Goal: Task Accomplishment & Management: Use online tool/utility

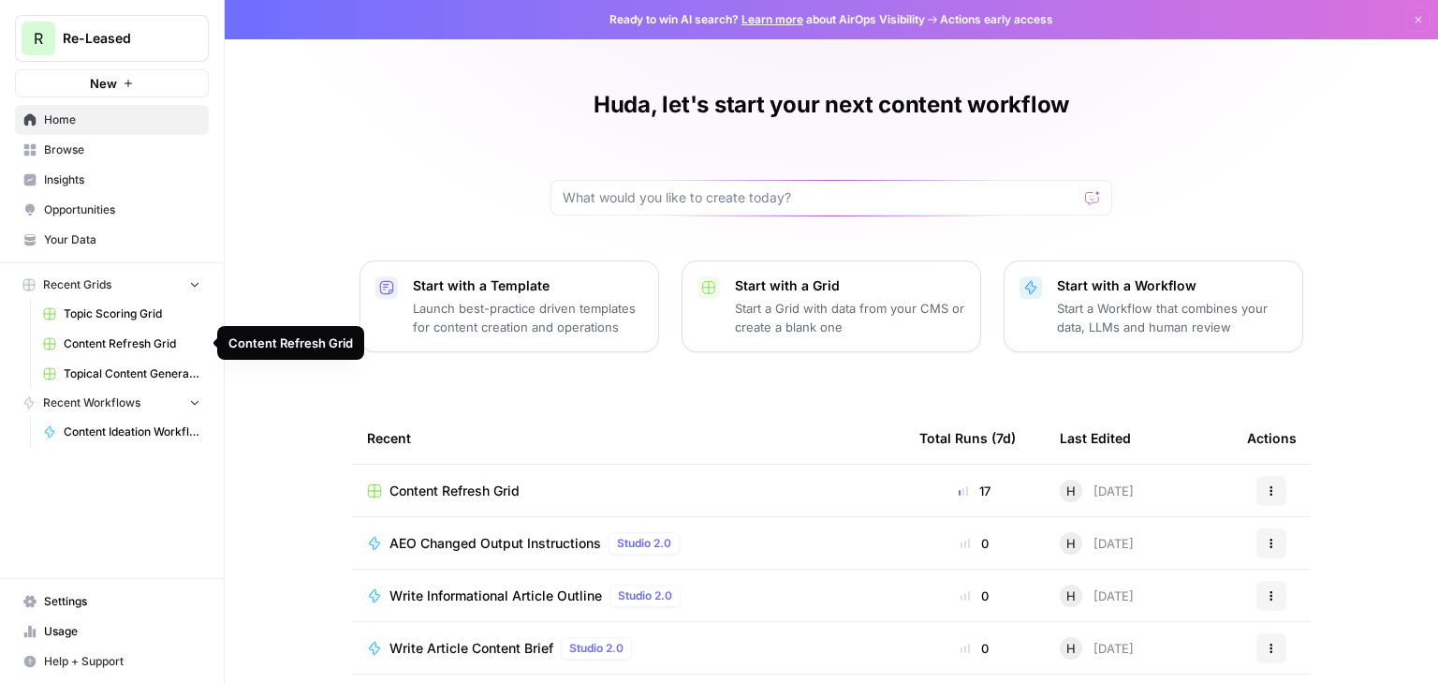
click at [153, 345] on span "Content Refresh Grid" at bounding box center [132, 343] width 137 height 17
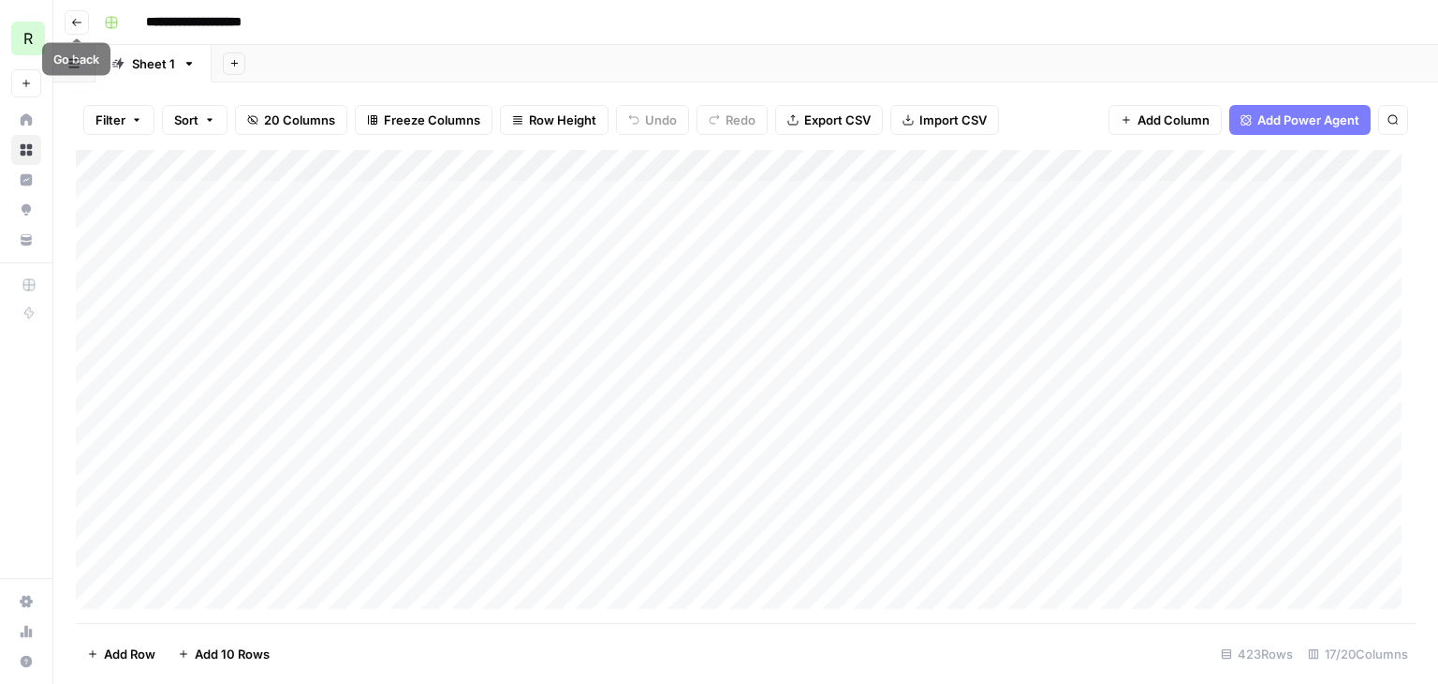
click at [81, 31] on button "Go back" at bounding box center [77, 22] width 24 height 24
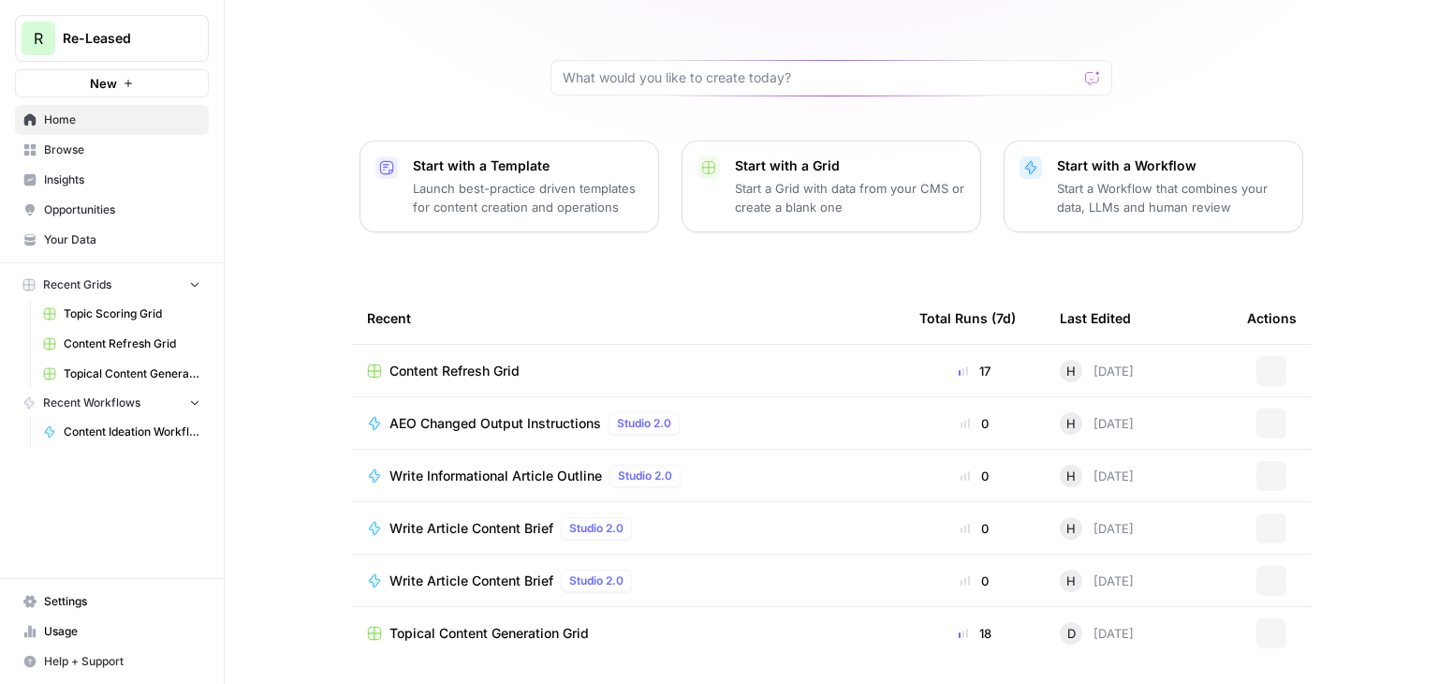
scroll to position [135, 0]
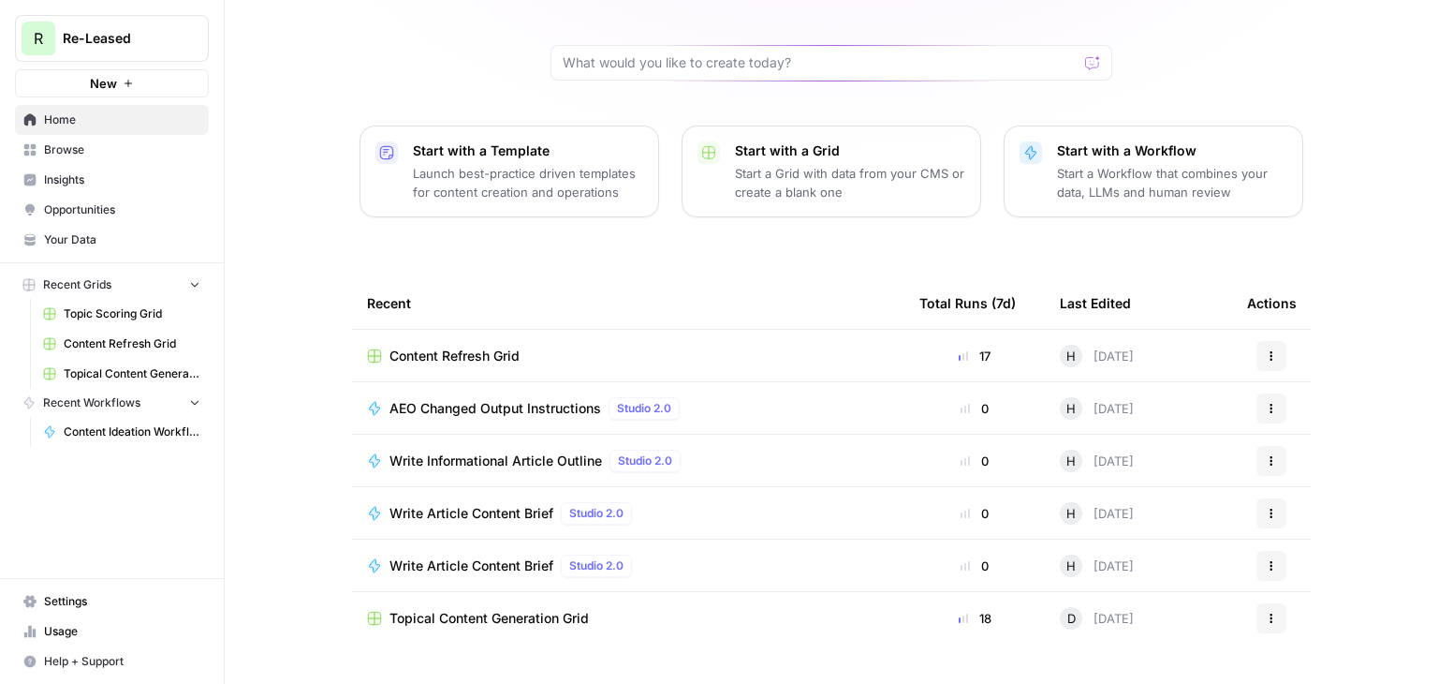
click at [464, 350] on span "Content Refresh Grid" at bounding box center [455, 355] width 130 height 19
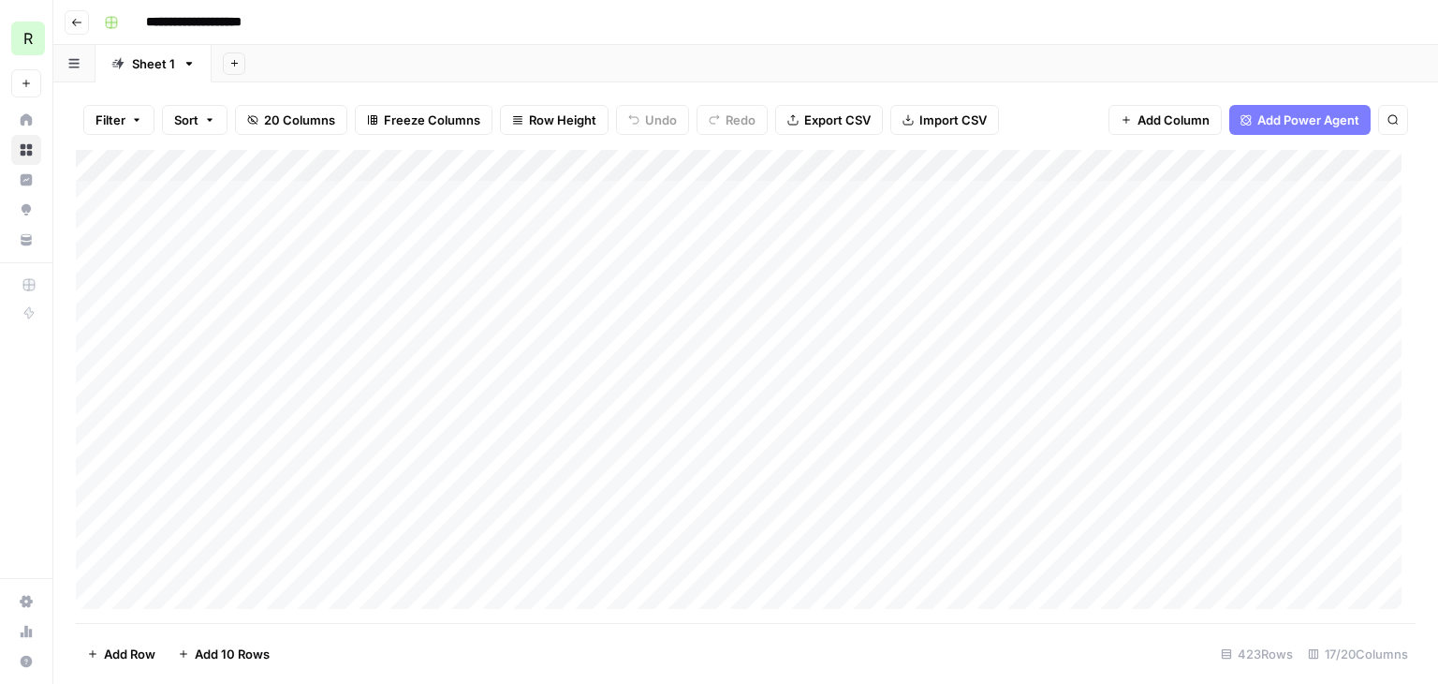
click at [161, 203] on div "Add Column" at bounding box center [746, 386] width 1340 height 473
click at [189, 251] on div "Add Column" at bounding box center [746, 386] width 1340 height 473
click at [185, 199] on div "Add Column" at bounding box center [746, 386] width 1340 height 473
click at [225, 199] on div "Add Column" at bounding box center [746, 386] width 1340 height 473
click at [222, 227] on div "Add Column" at bounding box center [746, 386] width 1340 height 473
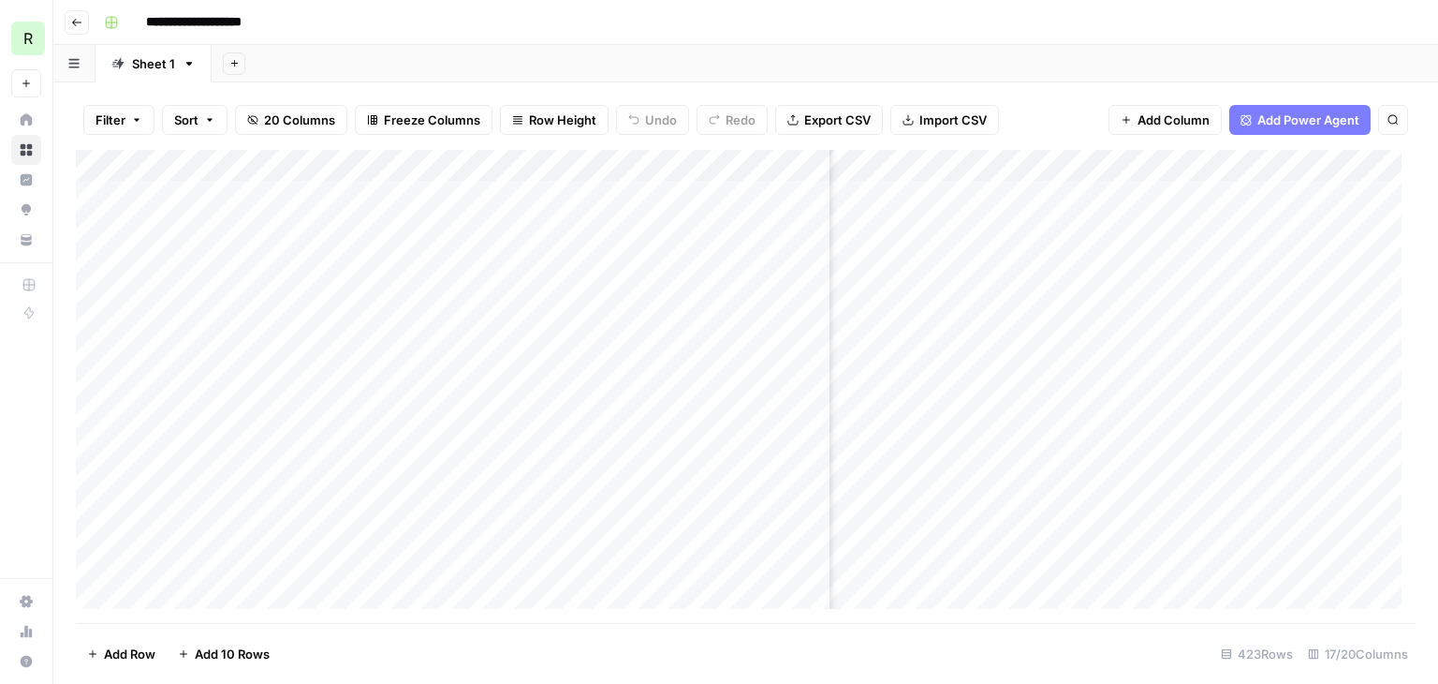
scroll to position [0, 316]
click at [643, 415] on div "Add Column" at bounding box center [746, 386] width 1340 height 473
click at [669, 409] on div "Add Column" at bounding box center [746, 386] width 1340 height 473
click at [688, 477] on div "Add Column" at bounding box center [746, 386] width 1340 height 473
